Goal: Task Accomplishment & Management: Use online tool/utility

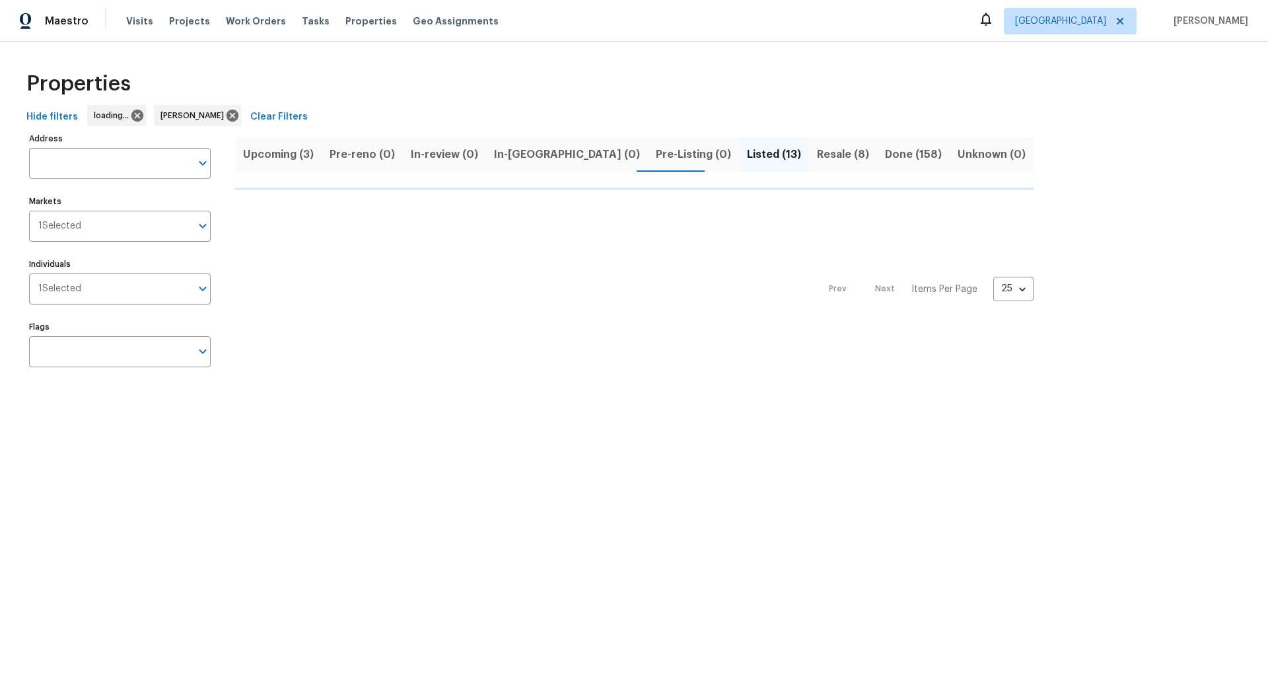
click at [282, 153] on span "Upcoming (3)" at bounding box center [278, 154] width 71 height 18
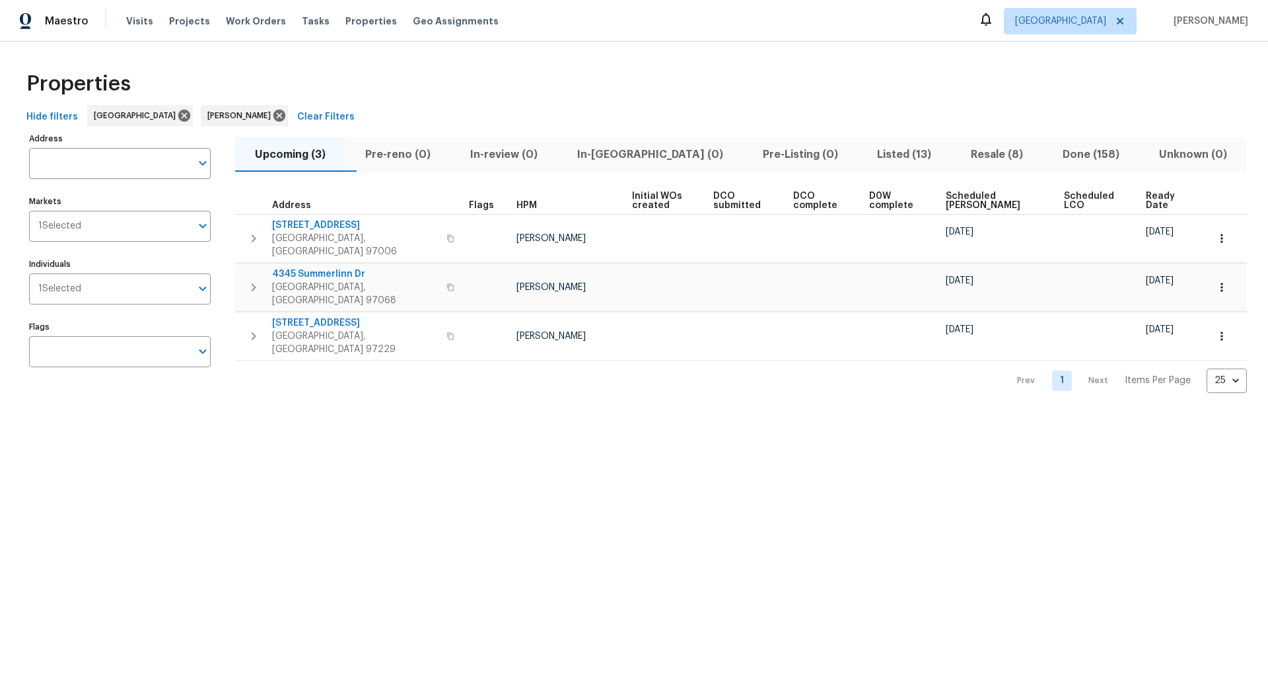
click at [974, 155] on span "Resale (8)" at bounding box center [997, 154] width 76 height 18
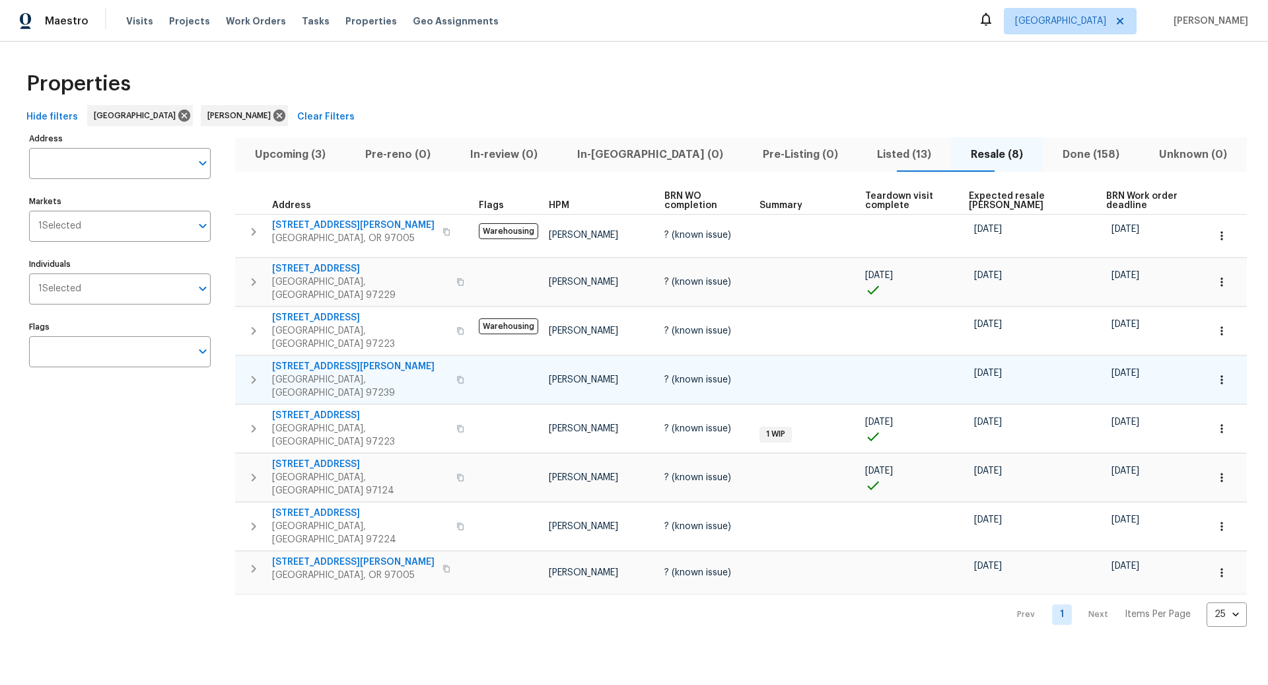
click at [255, 376] on icon "button" at bounding box center [254, 380] width 5 height 8
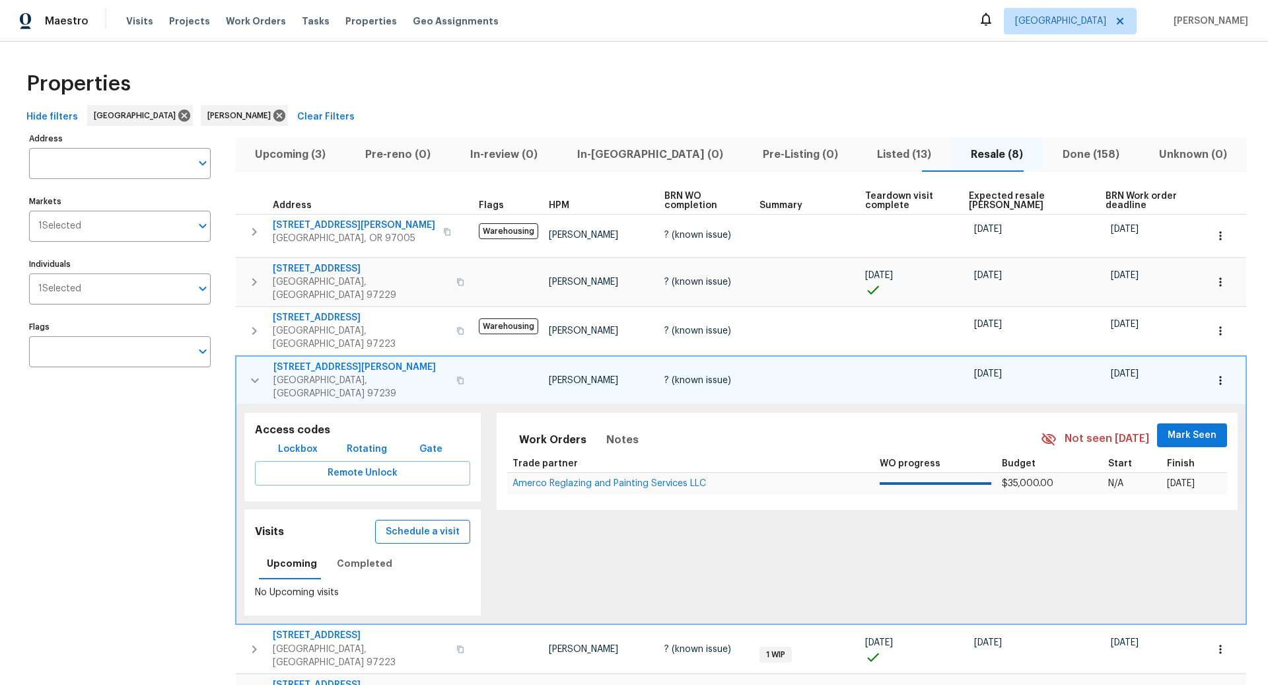
click at [431, 524] on span "Schedule a visit" at bounding box center [423, 532] width 74 height 17
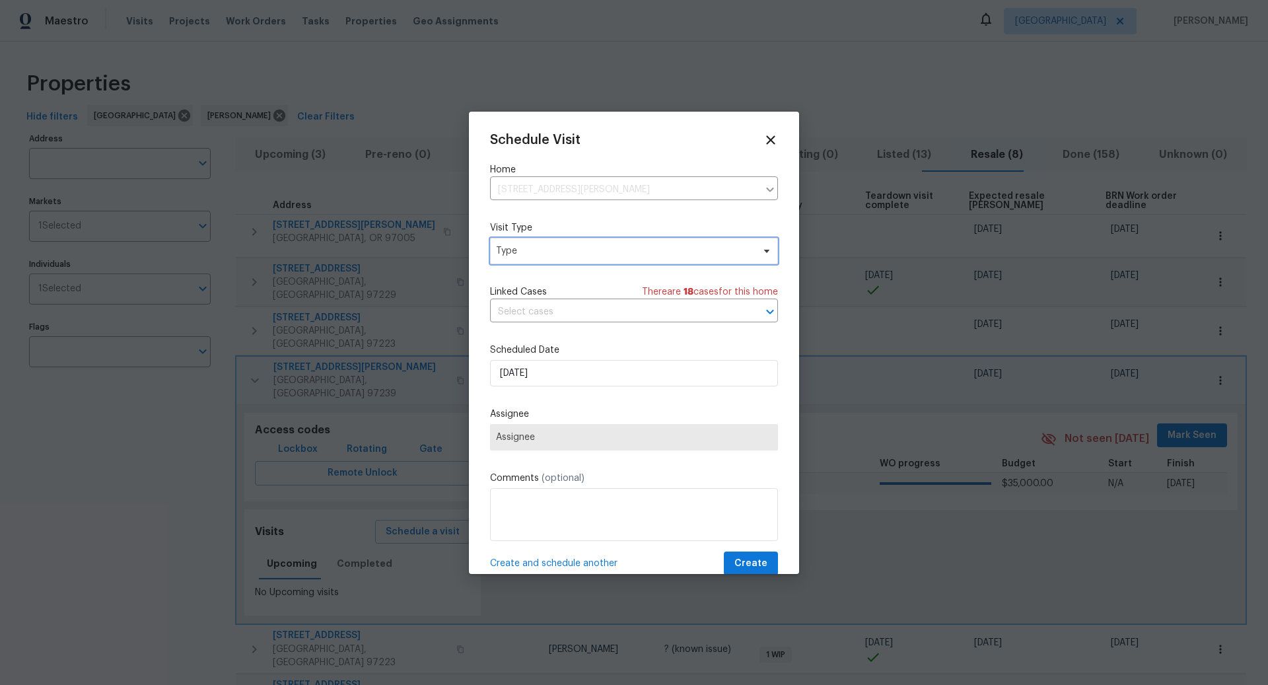
click at [569, 250] on span "Type" at bounding box center [624, 250] width 257 height 13
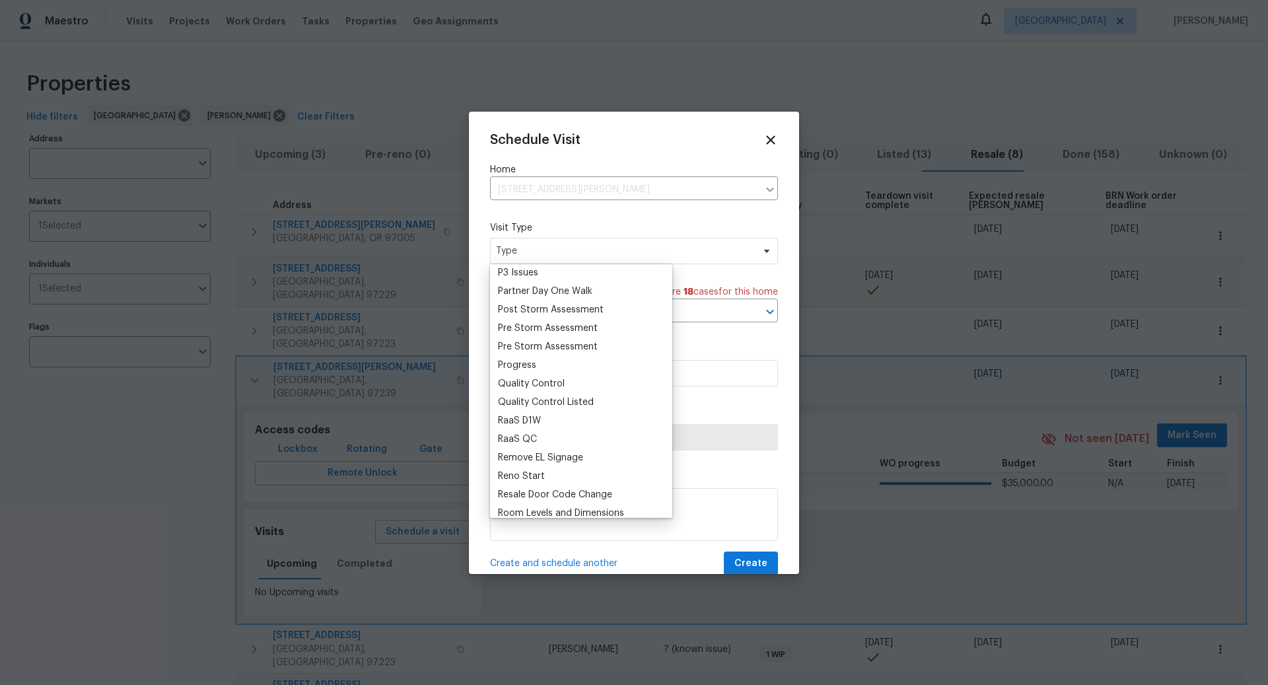
scroll to position [796, 0]
click at [526, 365] on div "Progress" at bounding box center [517, 367] width 38 height 13
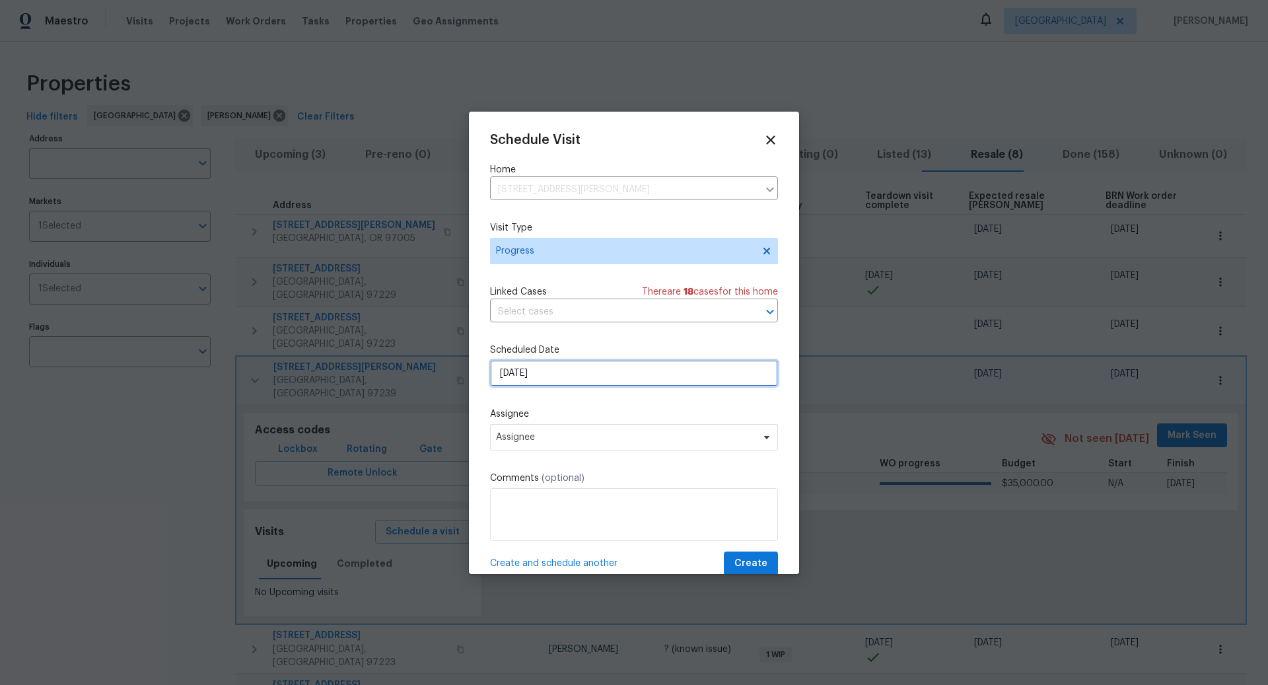
click at [575, 376] on input "8/28/2025" at bounding box center [634, 373] width 288 height 26
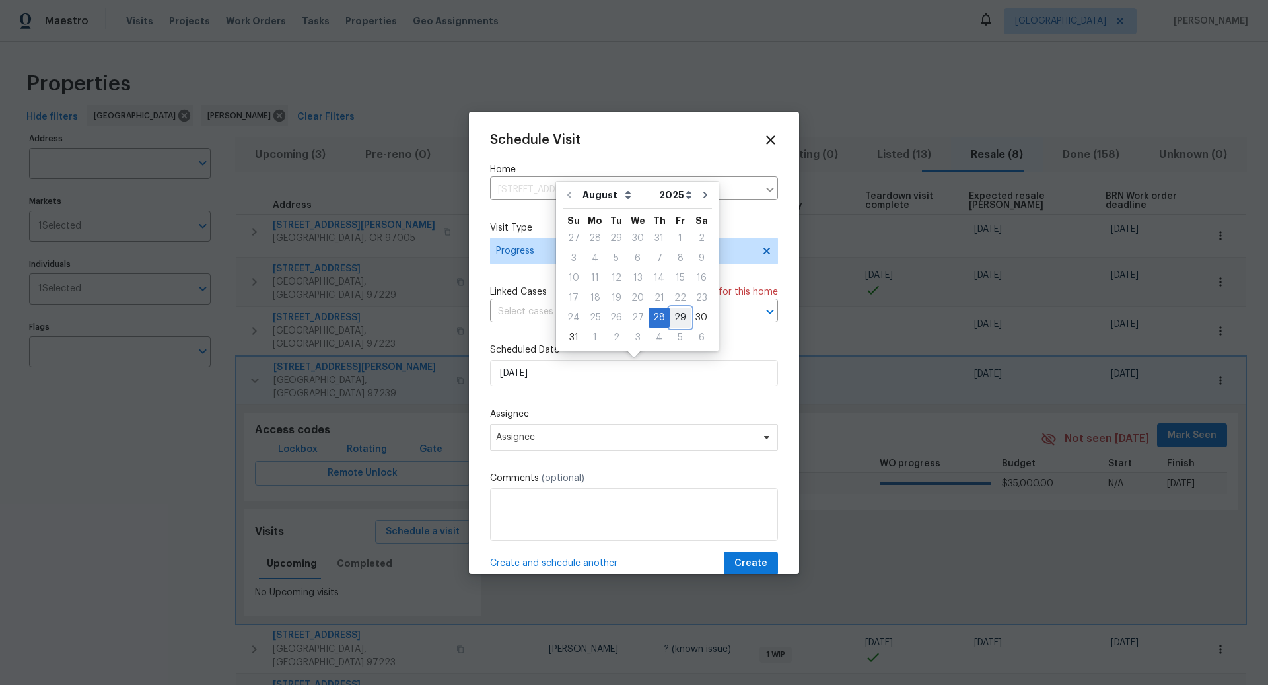
click at [675, 318] on div "29" at bounding box center [680, 317] width 21 height 18
type input "8/29/2025"
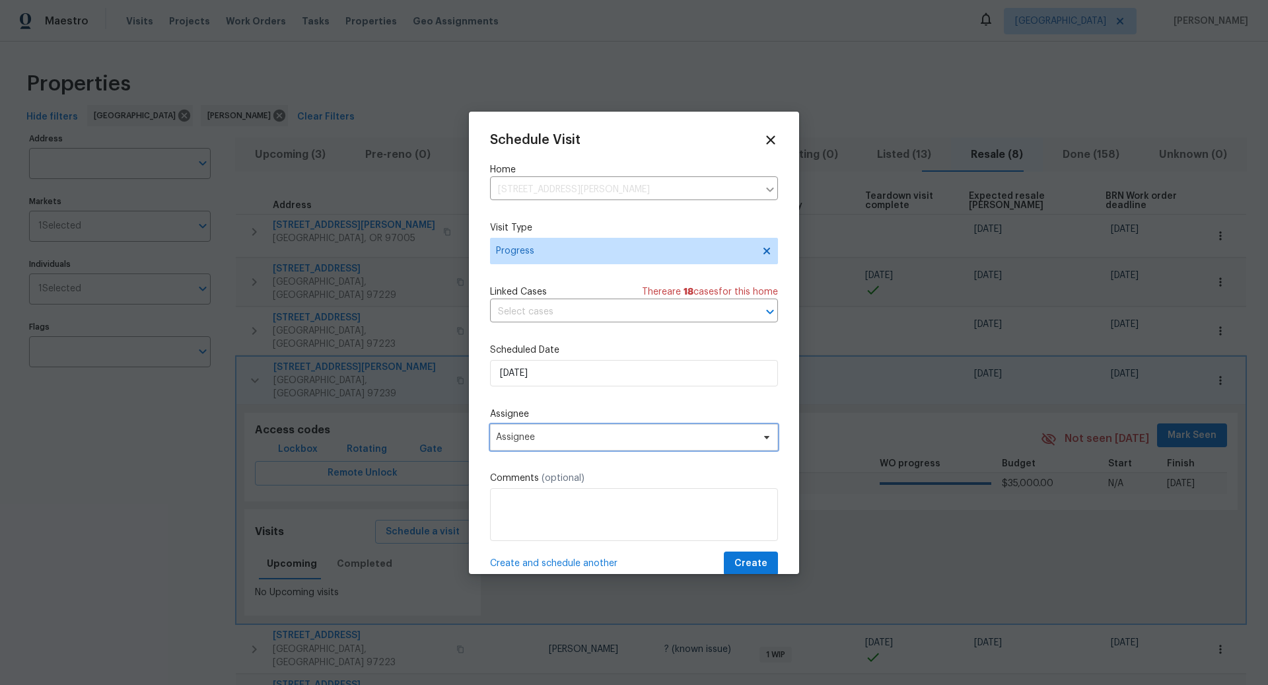
click at [574, 435] on span "Assignee" at bounding box center [625, 437] width 259 height 11
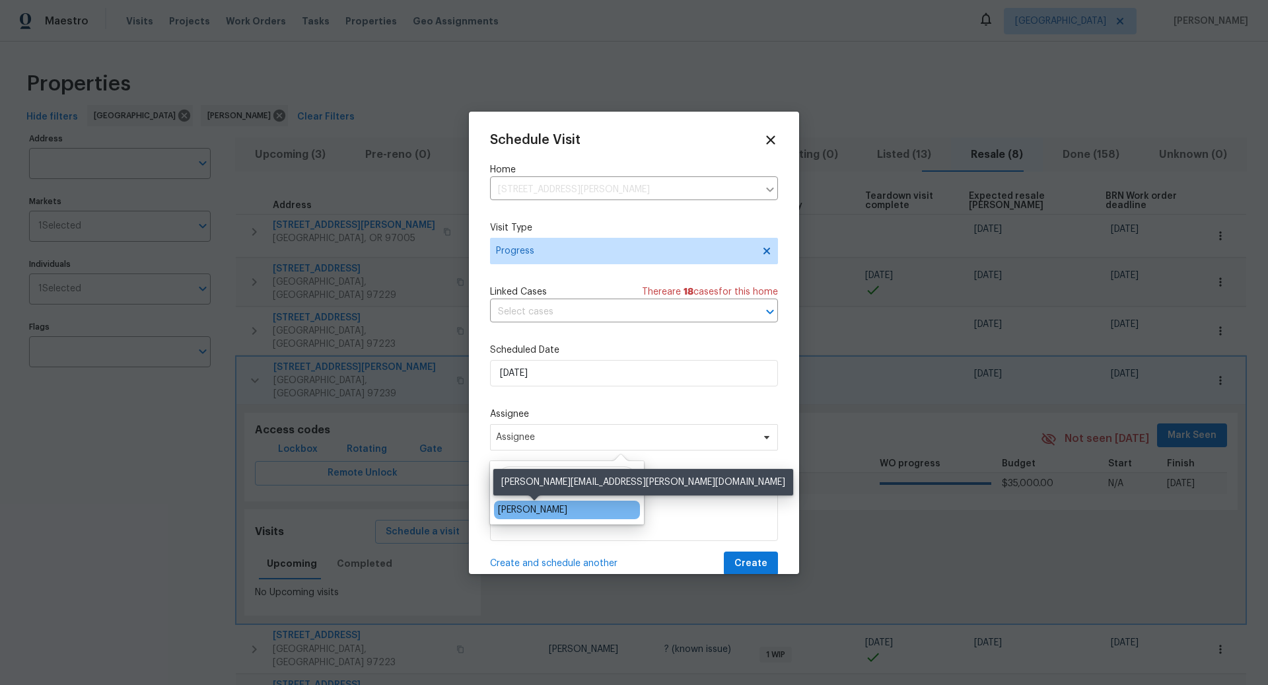
type input "Karen"
click at [551, 508] on div "Karen Mattingley" at bounding box center [532, 509] width 69 height 13
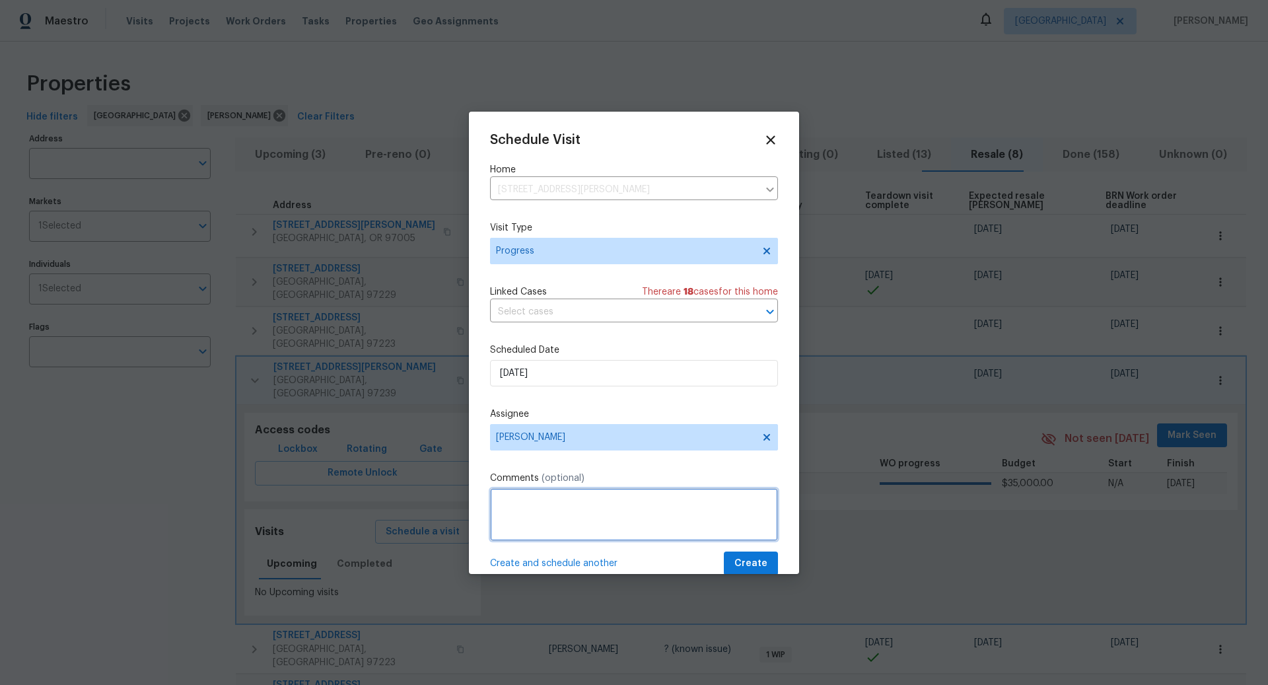
click at [558, 506] on textarea at bounding box center [634, 514] width 288 height 53
type textarea "Meet insurance adjuster at home."
click at [757, 560] on span "Create" at bounding box center [750, 563] width 33 height 17
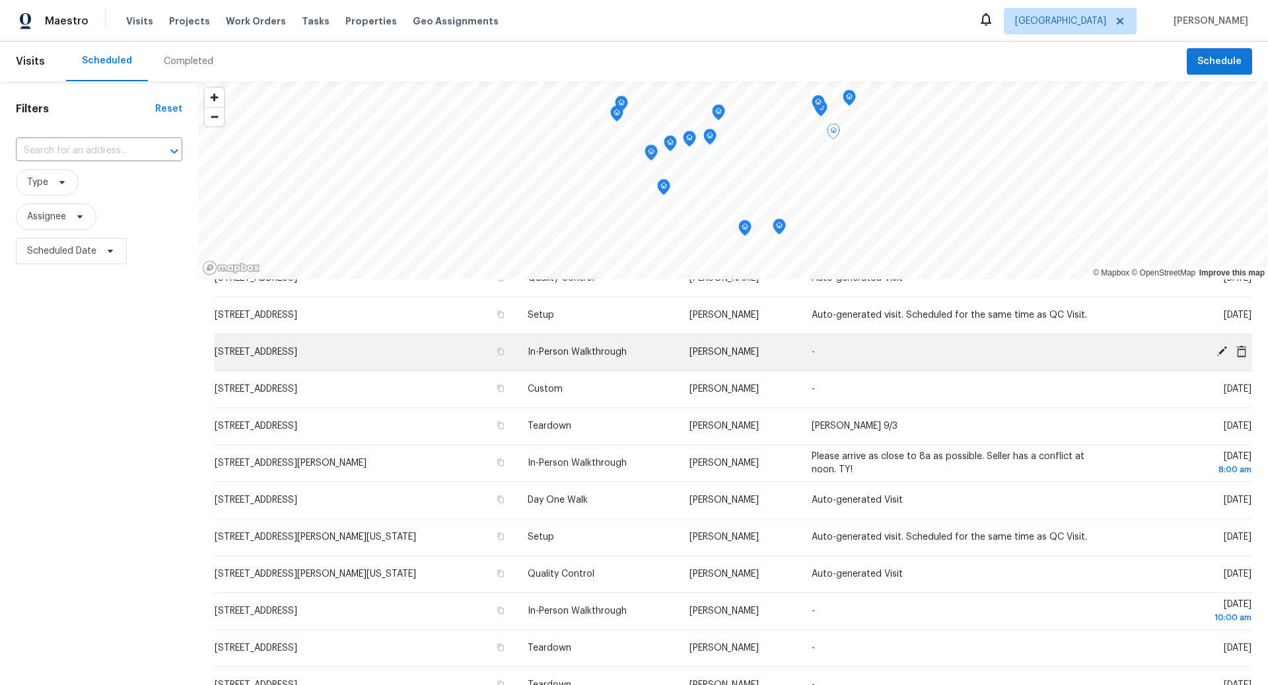
scroll to position [201, 0]
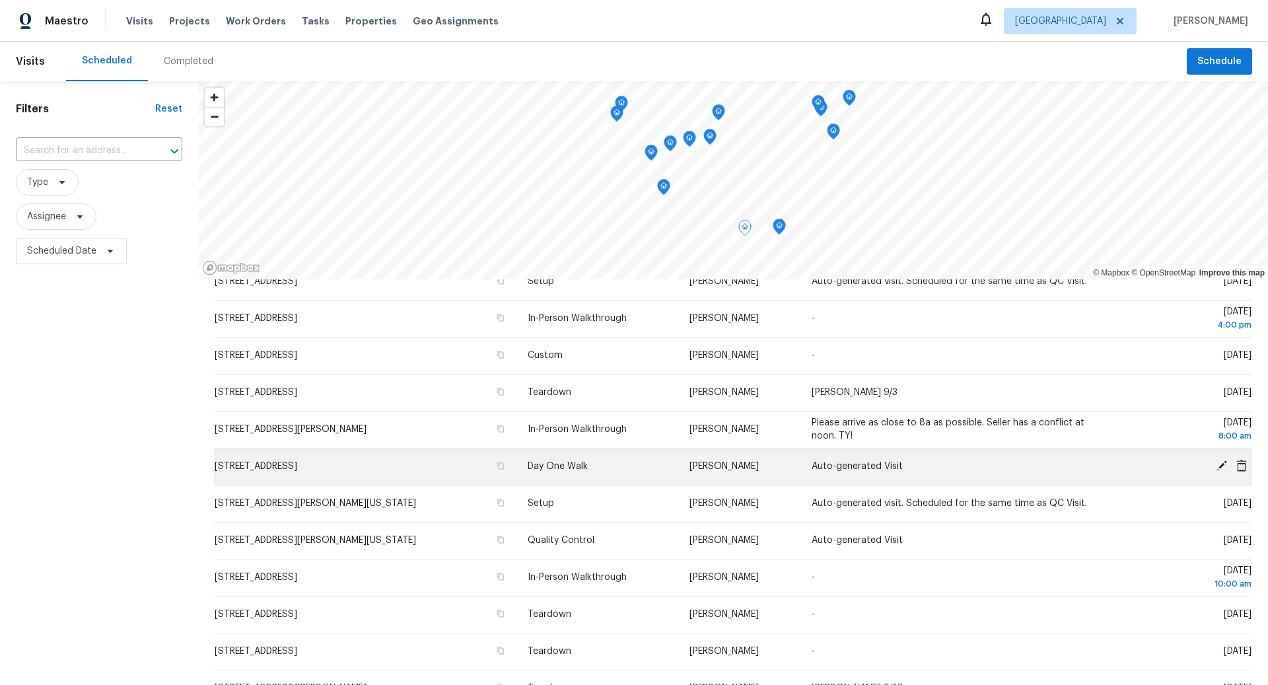
click at [1220, 465] on icon at bounding box center [1221, 465] width 11 height 11
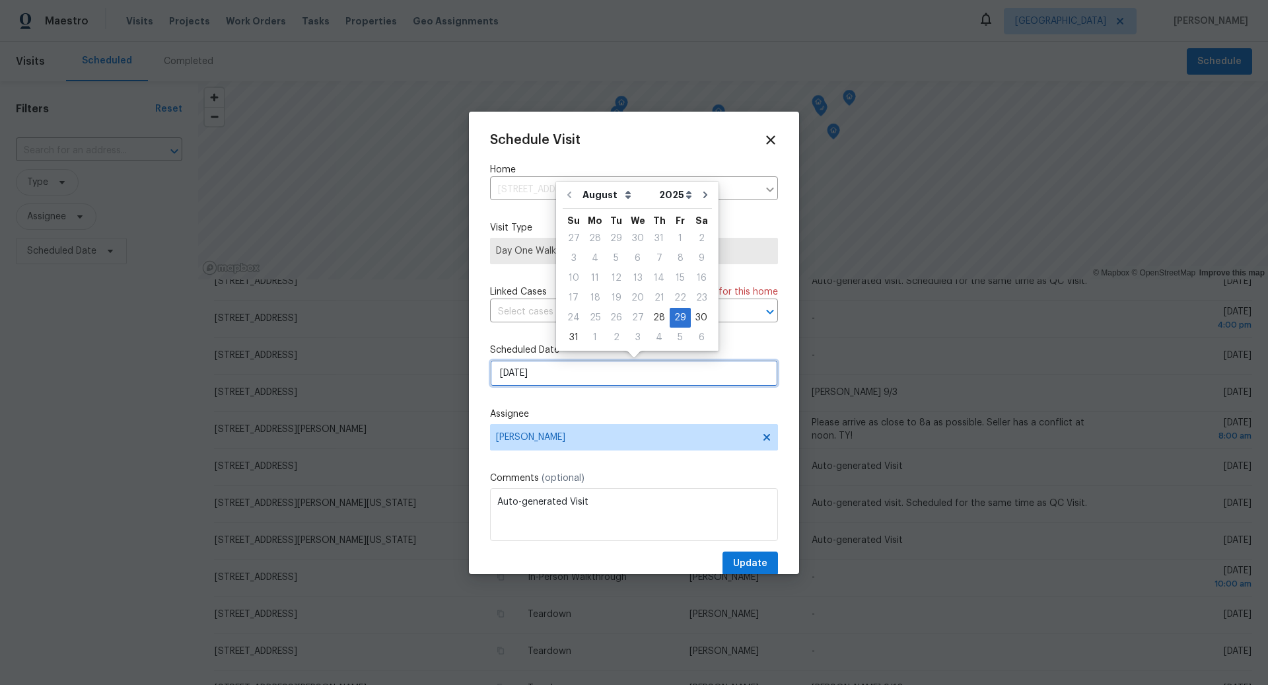
click at [599, 370] on input "8/29/2025" at bounding box center [634, 373] width 288 height 26
click at [670, 339] on div "5" at bounding box center [680, 337] width 21 height 18
type input "9/5/2025"
select select "8"
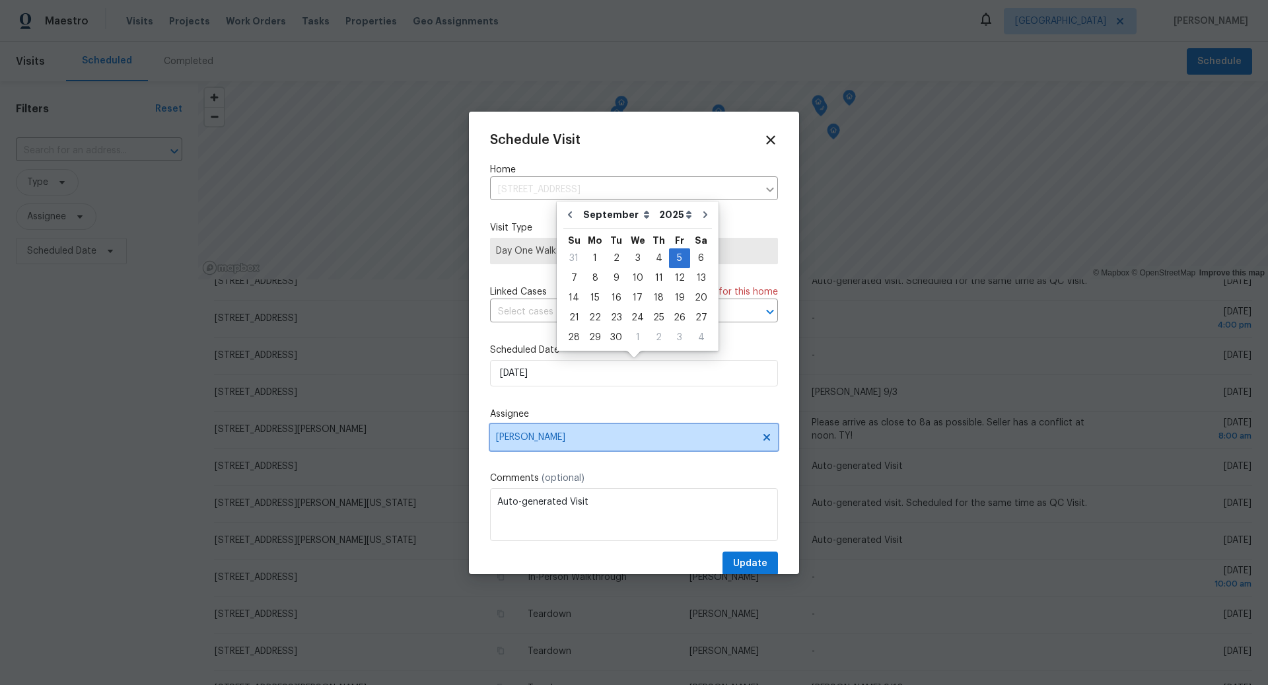
click at [636, 438] on span "Karen Mattingley" at bounding box center [625, 437] width 259 height 11
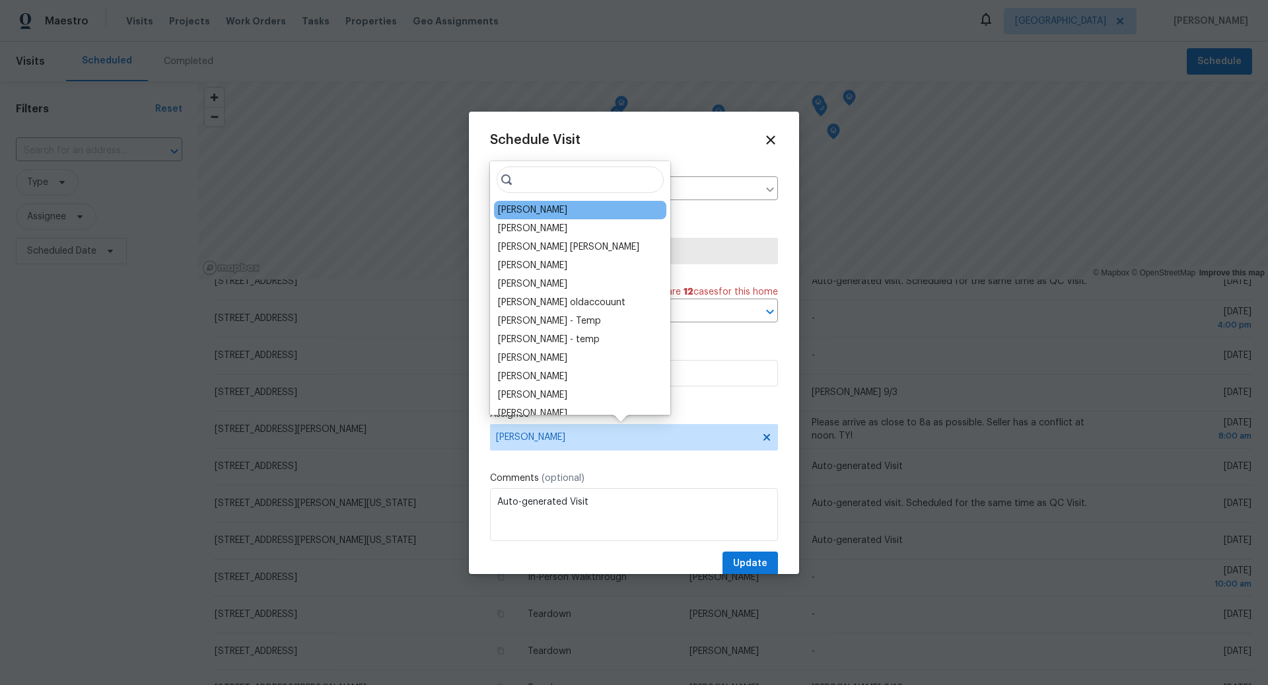
click at [545, 217] on div "[PERSON_NAME]" at bounding box center [580, 210] width 172 height 18
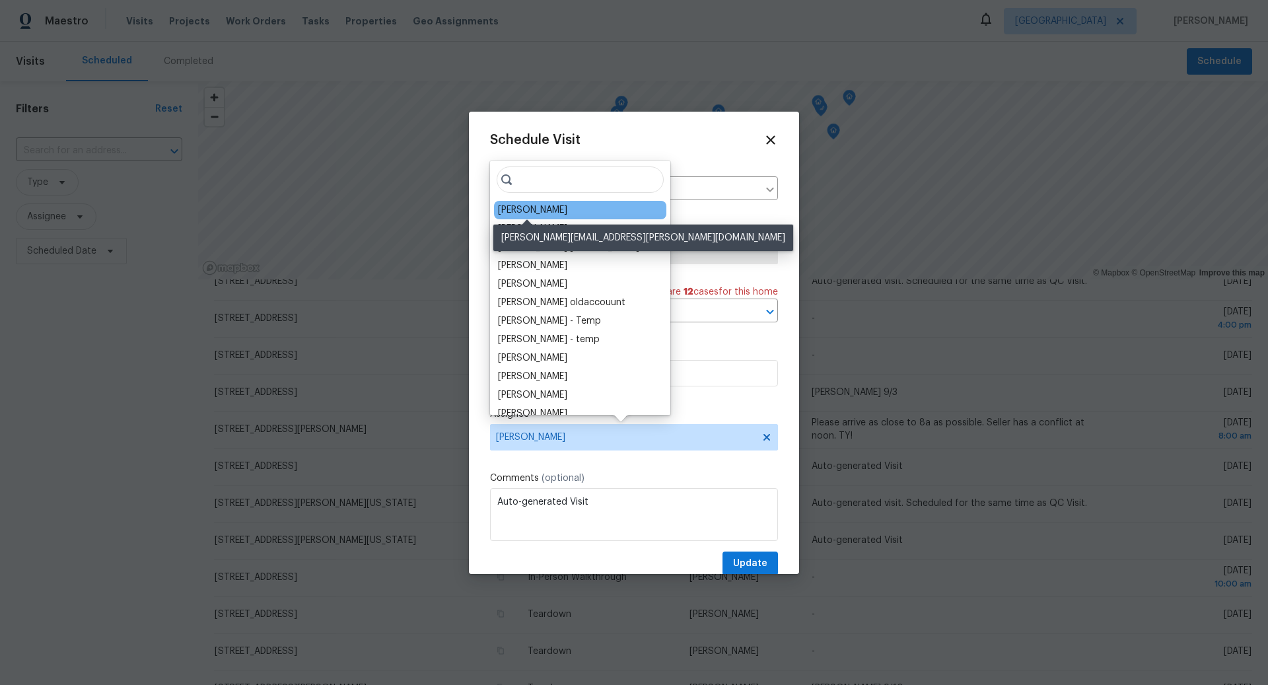
click at [530, 210] on div "[PERSON_NAME]" at bounding box center [532, 209] width 69 height 13
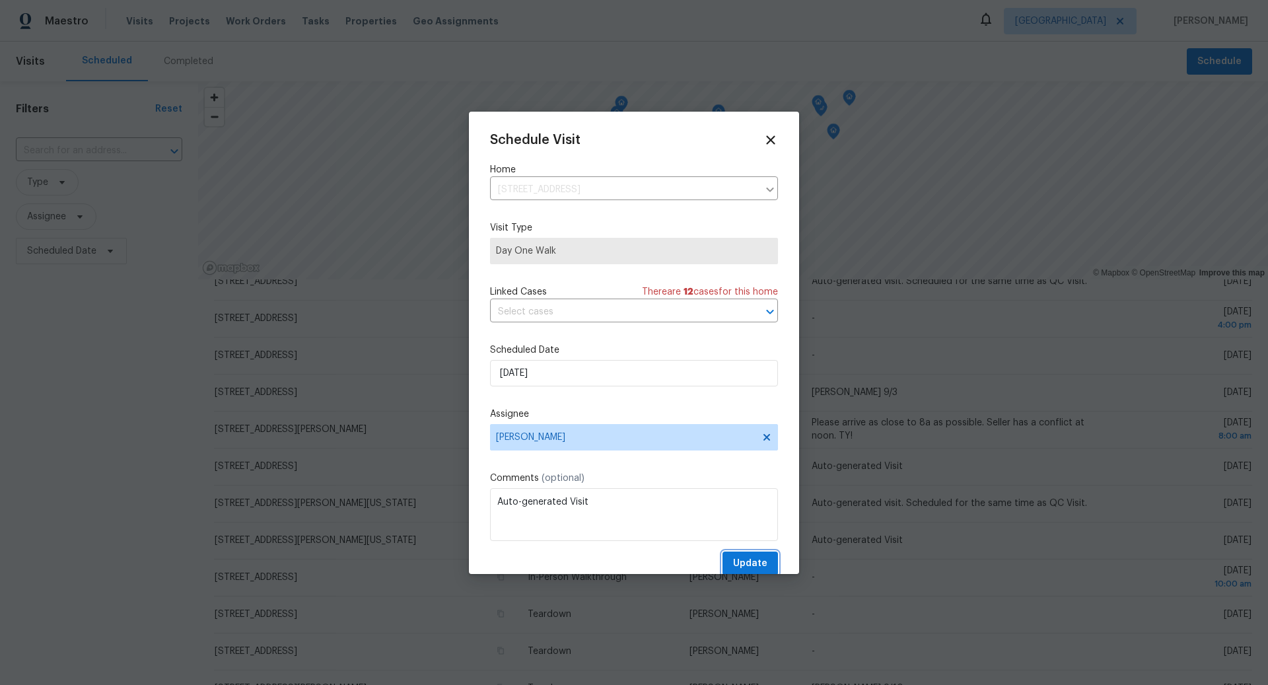
click at [753, 557] on span "Update" at bounding box center [750, 563] width 34 height 17
